Goal: Transaction & Acquisition: Purchase product/service

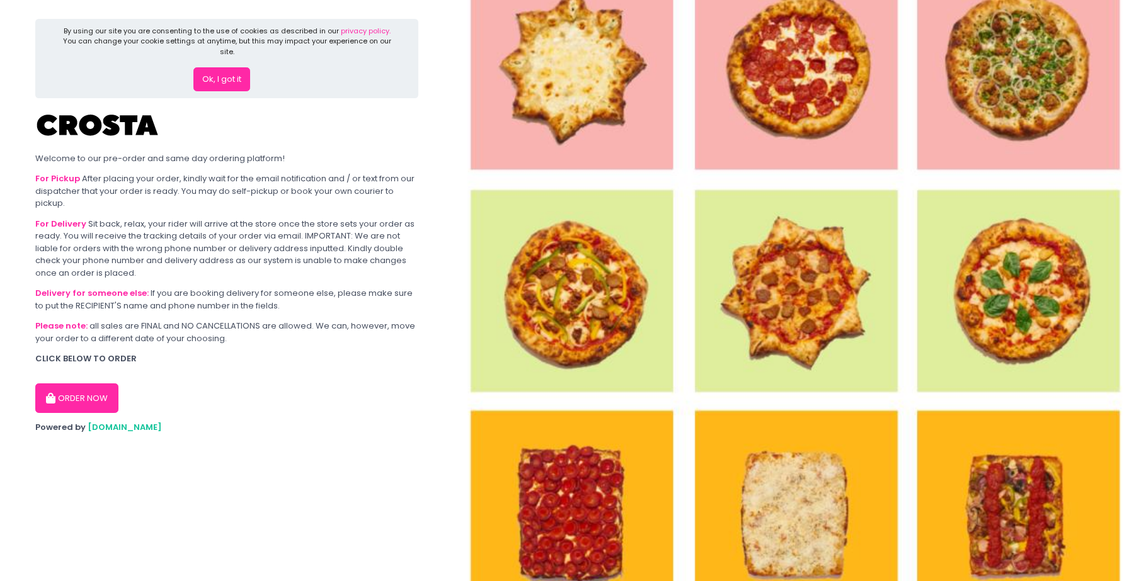
click at [82, 385] on button "ORDER NOW" at bounding box center [76, 399] width 83 height 30
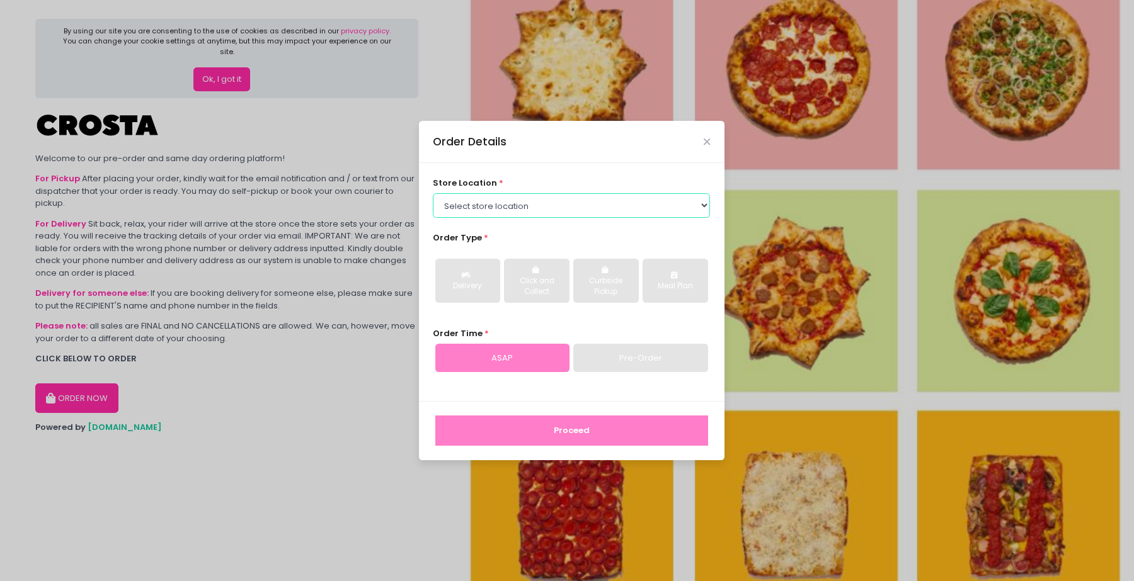
click at [707, 206] on select "Select store location [PERSON_NAME] Pizza - [PERSON_NAME] Pizza - [GEOGRAPHIC_D…" at bounding box center [571, 205] width 277 height 24
select select "65090bae48156caed44a5eb4"
click at [433, 193] on select "Select store location [PERSON_NAME] Pizza - [PERSON_NAME] Pizza - [GEOGRAPHIC_D…" at bounding box center [571, 205] width 277 height 24
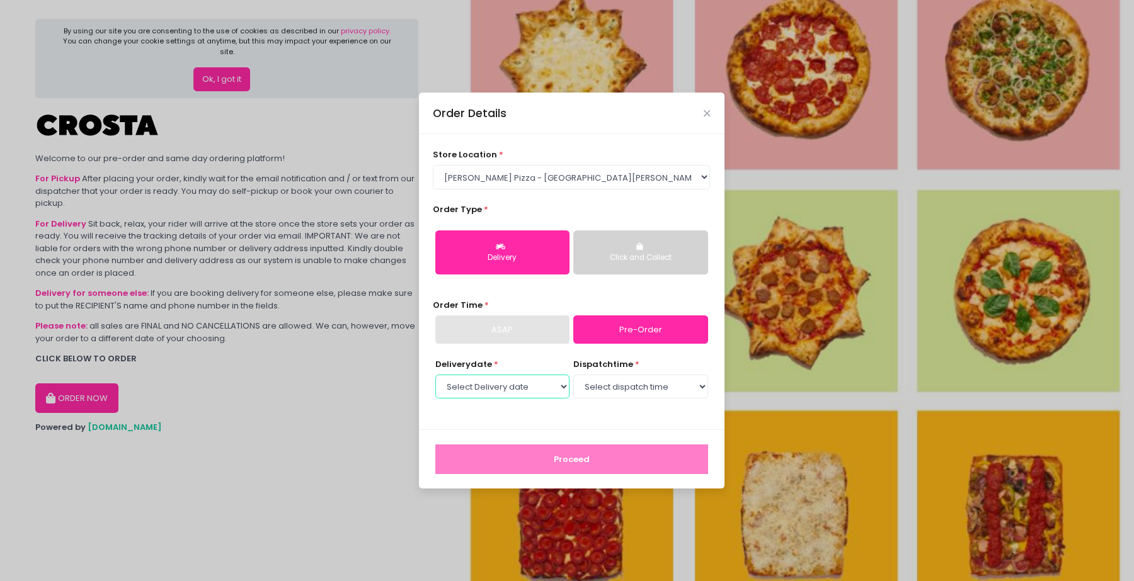
click at [557, 380] on select "Select Delivery date [DATE] [DATE] [DATE] [DATE] [DATE] [DATE]" at bounding box center [502, 387] width 134 height 24
select select "[DATE]"
click at [435, 375] on select "Select Delivery date [DATE] [DATE] [DATE] [DATE] [DATE] [DATE]" at bounding box center [502, 387] width 134 height 24
click at [669, 388] on select "Select dispatch time 12:00 PM - 12:30 PM 12:30 PM - 01:00 PM 01:00 PM - 01:30 P…" at bounding box center [640, 387] width 134 height 24
select select "12:00"
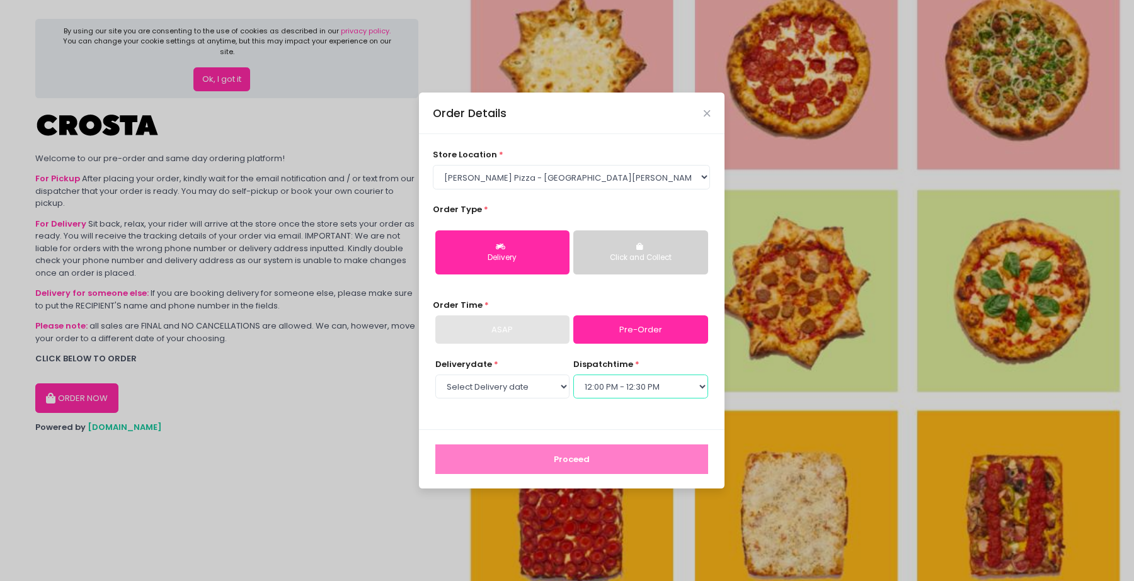
click at [573, 375] on select "Select dispatch time 12:00 PM - 12:30 PM 12:30 PM - 01:00 PM 01:00 PM - 01:30 P…" at bounding box center [640, 387] width 134 height 24
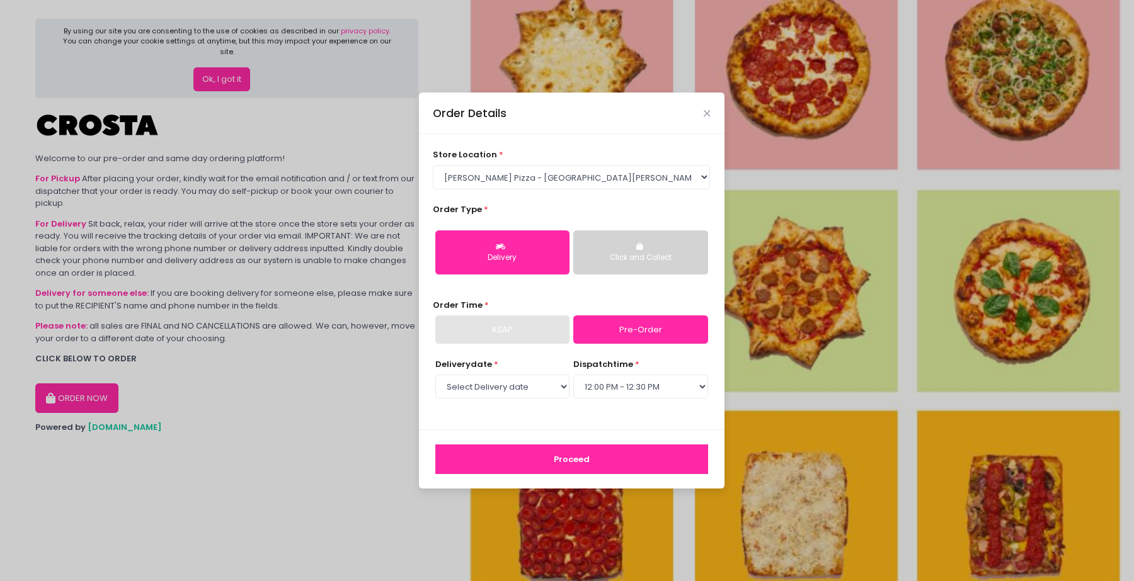
click at [570, 458] on button "Proceed" at bounding box center [571, 460] width 273 height 30
